Goal: Use online tool/utility: Utilize a website feature to perform a specific function

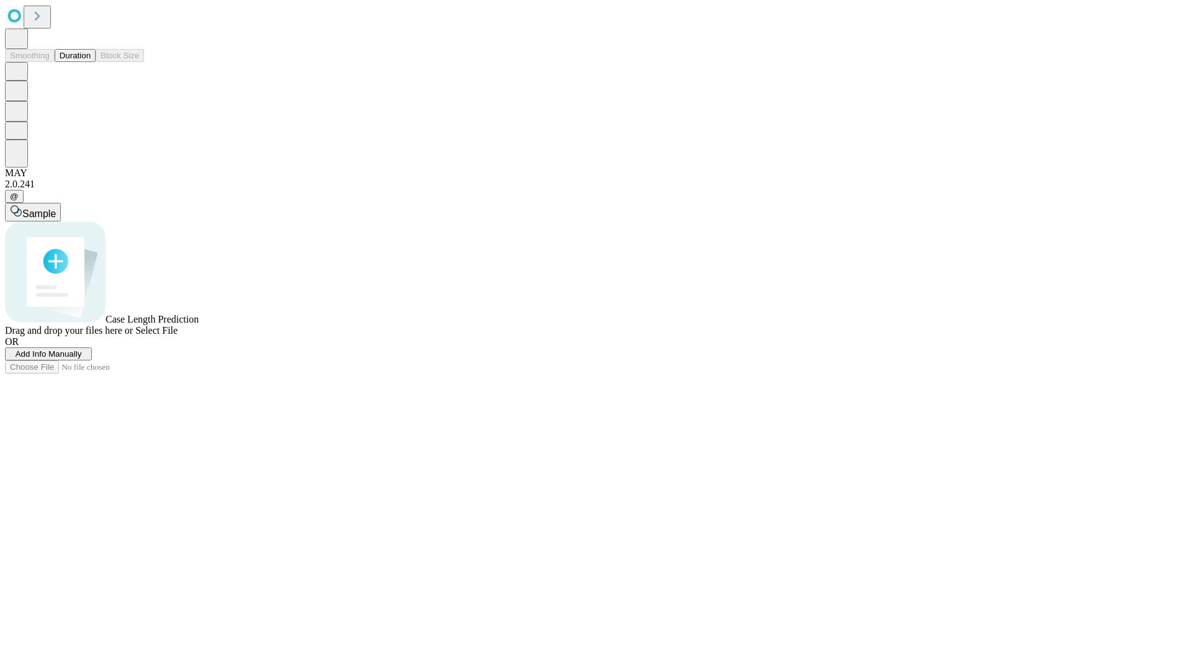
click at [91, 62] on button "Duration" at bounding box center [75, 55] width 41 height 13
click at [56, 209] on span "Sample" at bounding box center [39, 214] width 34 height 11
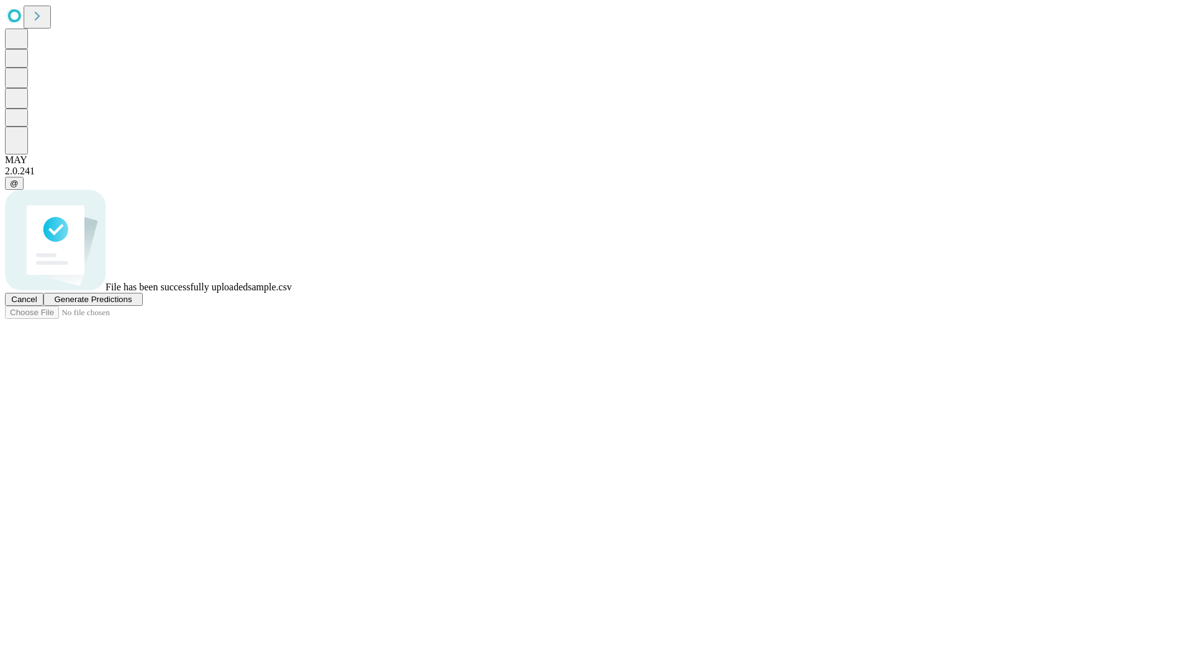
click at [132, 304] on span "Generate Predictions" at bounding box center [93, 299] width 78 height 9
